Goal: Task Accomplishment & Management: Use online tool/utility

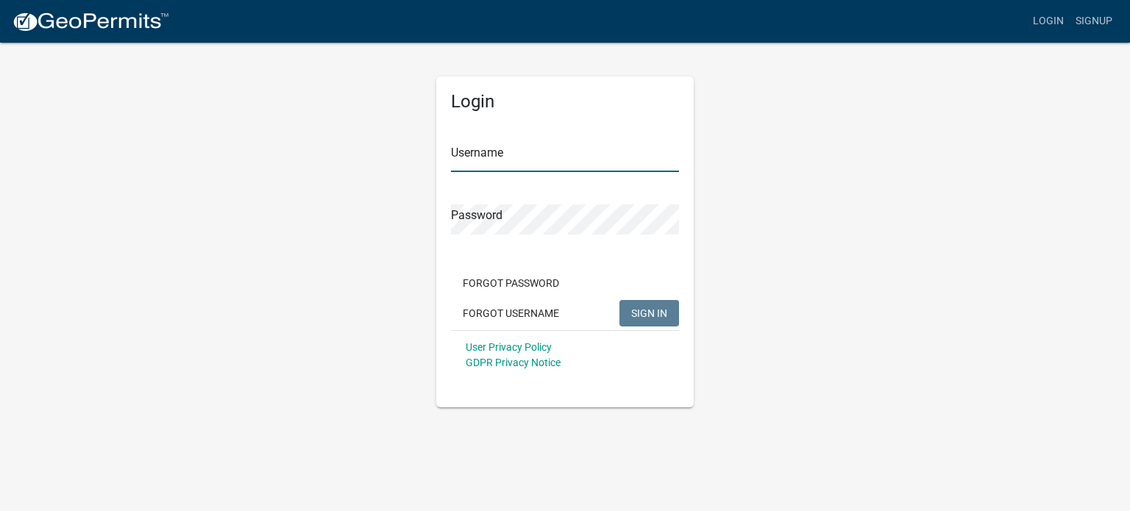
click at [599, 163] on input "Username" at bounding box center [565, 157] width 228 height 30
type input "heatherschrimp"
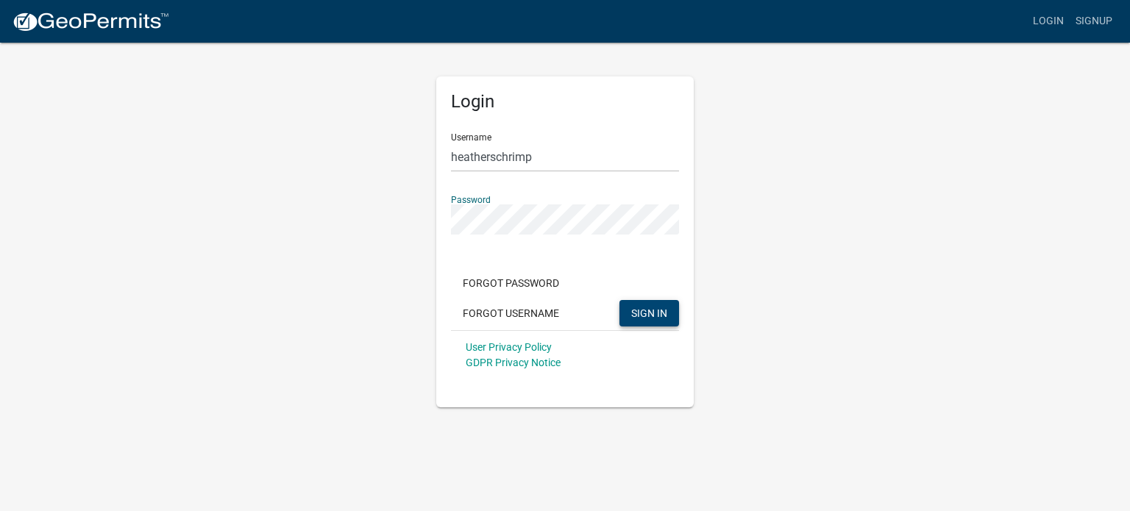
click at [627, 310] on button "SIGN IN" at bounding box center [649, 313] width 60 height 26
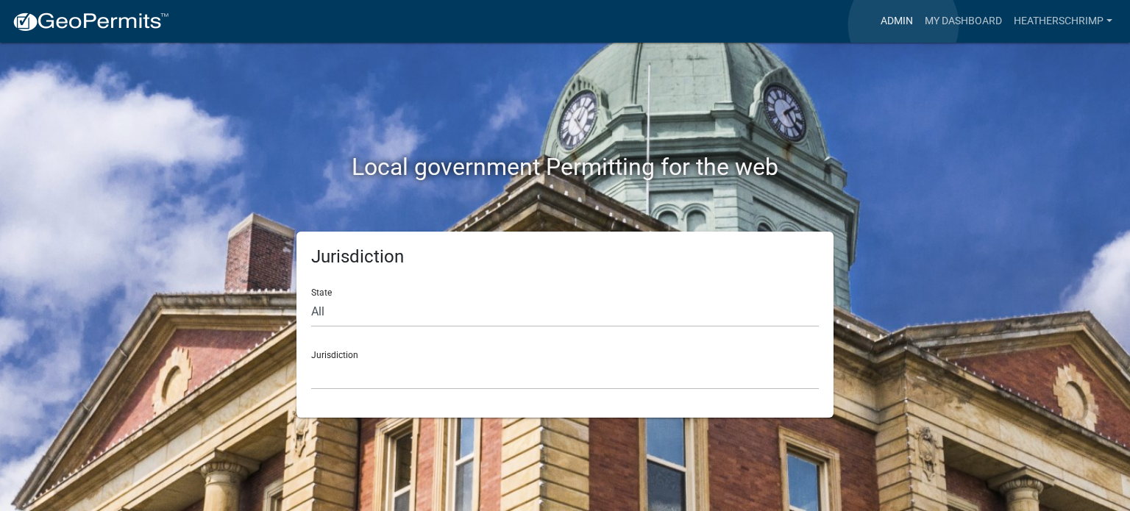
click at [903, 25] on link "Admin" at bounding box center [896, 21] width 44 height 28
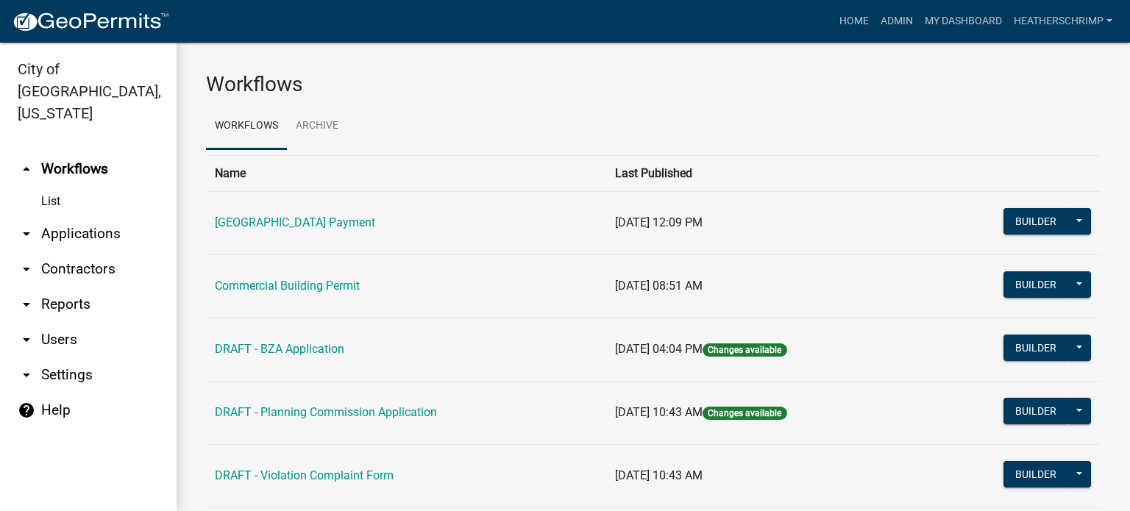
click at [61, 287] on link "arrow_drop_down Reports" at bounding box center [88, 304] width 177 height 35
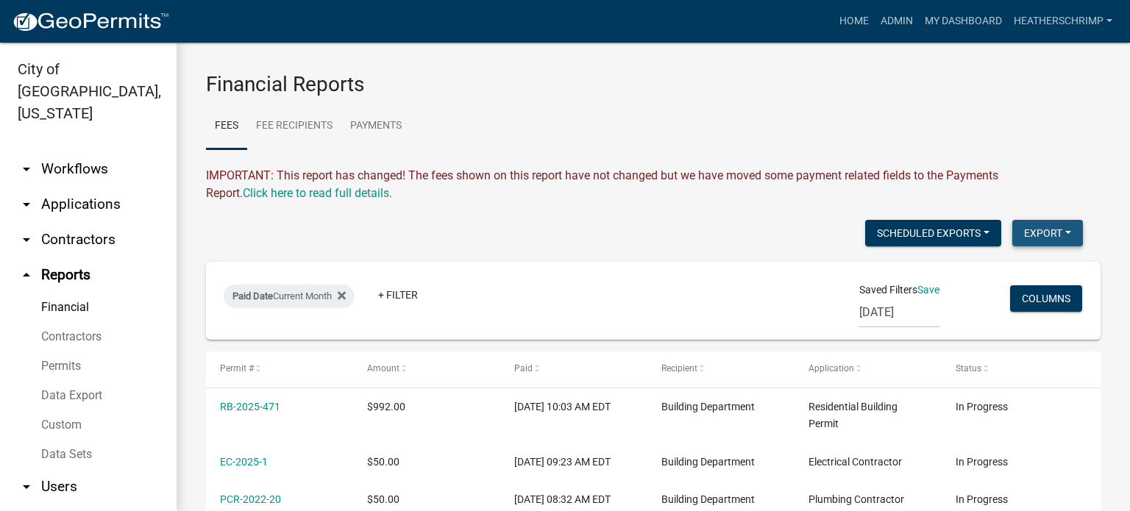
click at [1038, 234] on button "Export" at bounding box center [1047, 233] width 71 height 26
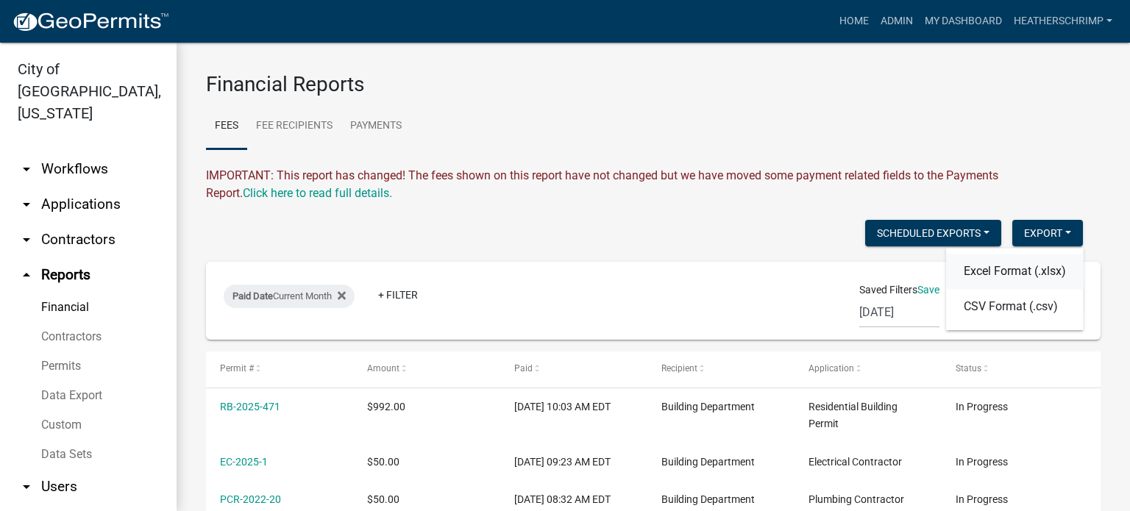
click at [980, 273] on button "Excel Format (.xlsx)" at bounding box center [1015, 271] width 138 height 35
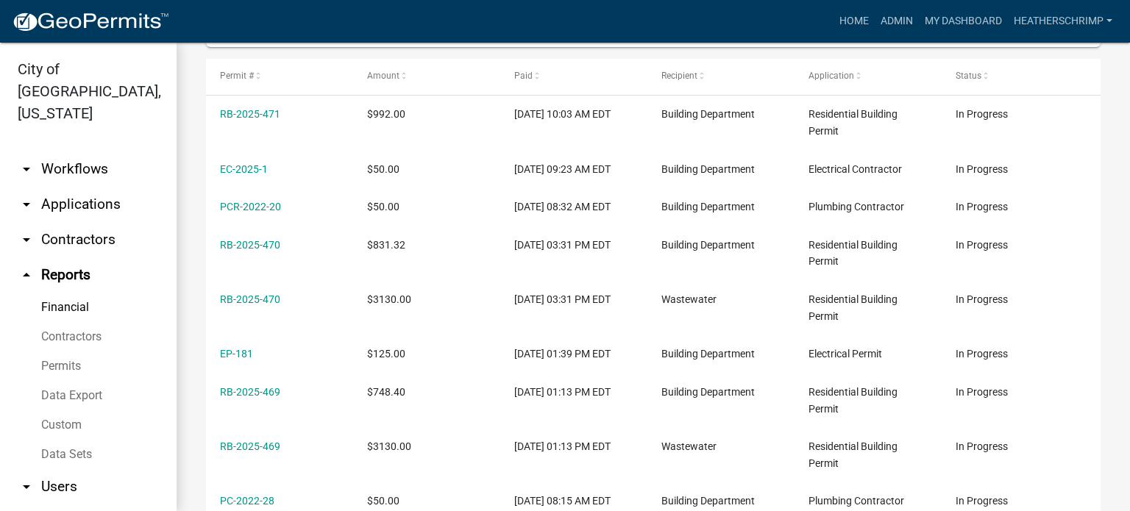
scroll to position [294, 0]
